Goal: Navigation & Orientation: Find specific page/section

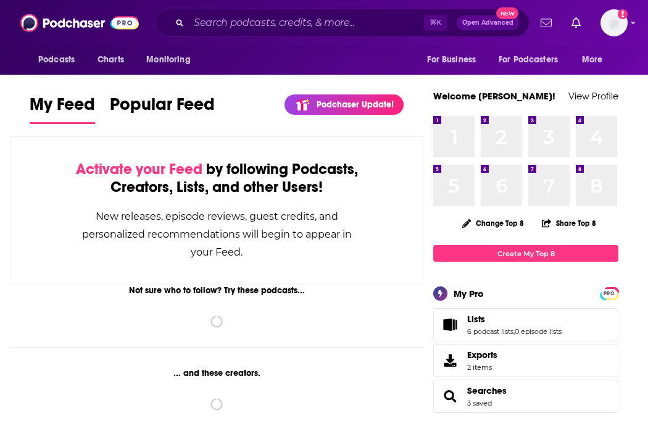
click at [544, 28] on icon "Show notifications dropdown" at bounding box center [545, 22] width 11 height 11
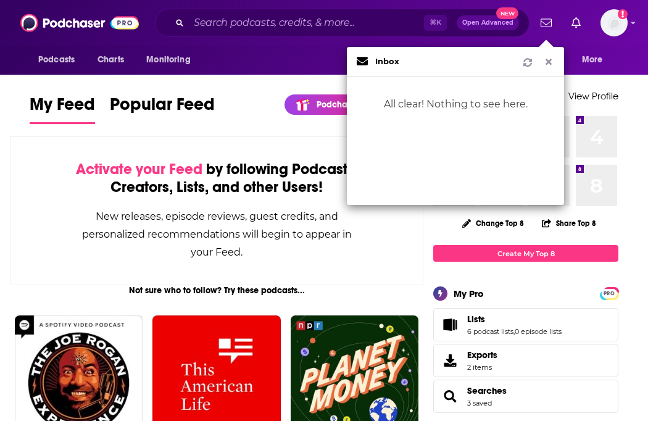
click at [241, 206] on div "Activate your Feed by following Podcasts, Creators, Lists, and other Users! New…" at bounding box center [216, 210] width 413 height 149
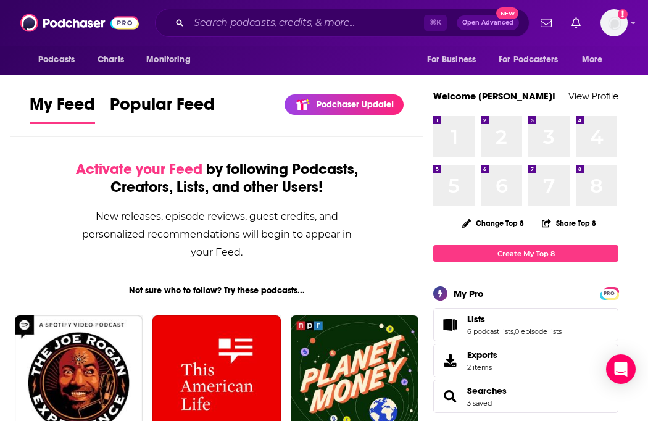
click at [508, 20] on span "Open Advanced" at bounding box center [487, 23] width 51 height 6
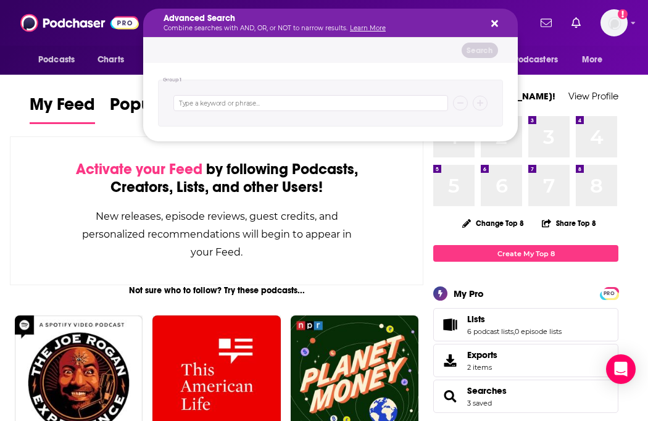
click at [495, 23] on icon "Search podcasts, credits, & more..." at bounding box center [494, 23] width 7 height 7
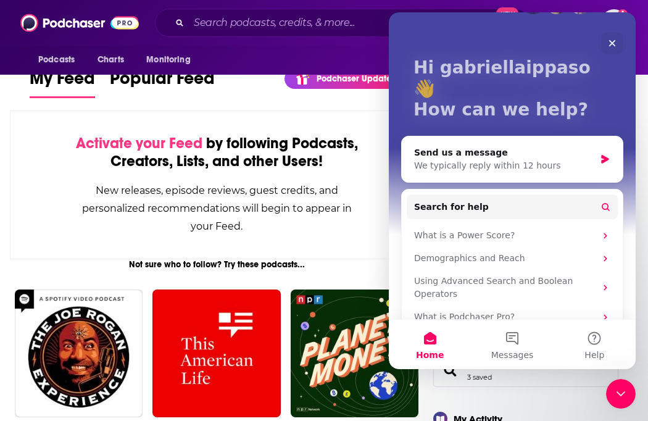
scroll to position [25, 0]
